Goal: Transaction & Acquisition: Purchase product/service

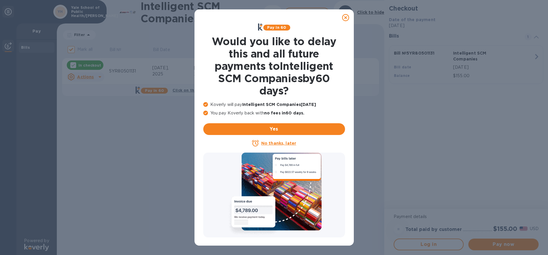
click at [346, 19] on icon at bounding box center [345, 17] width 7 height 7
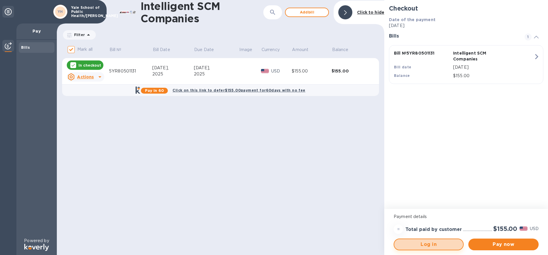
click at [431, 243] on span "Log in" at bounding box center [428, 243] width 59 height 7
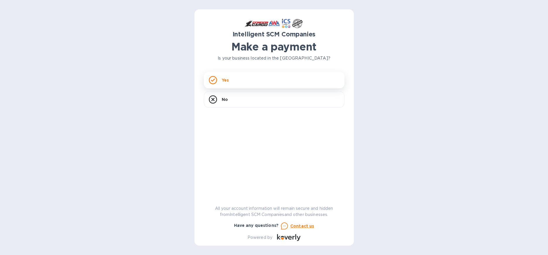
click at [296, 83] on div "Yes" at bounding box center [274, 80] width 141 height 16
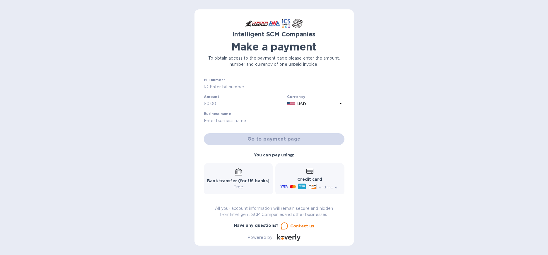
click at [288, 82] on div "Bill number №" at bounding box center [274, 84] width 141 height 13
click at [242, 83] on input "text" at bounding box center [277, 87] width 136 height 9
type input "5YR80501131"
click at [228, 104] on input "text" at bounding box center [246, 103] width 79 height 9
type input "155"
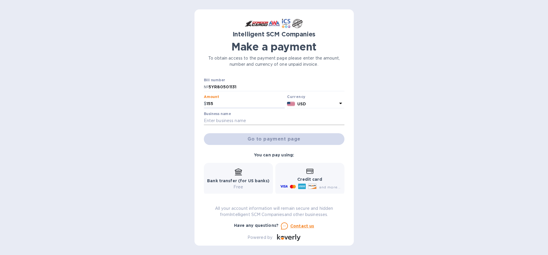
click at [223, 118] on input "text" at bounding box center [274, 120] width 141 height 9
type input "Yale School of Public Health/[PERSON_NAME]"
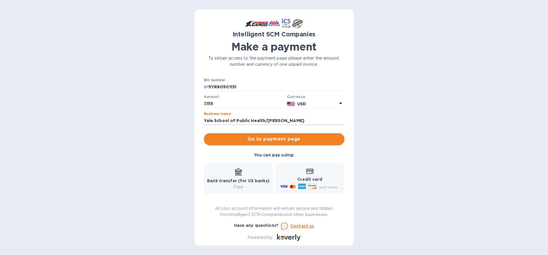
click at [269, 140] on span "Go to payment page" at bounding box center [274, 138] width 131 height 7
